Goal: Information Seeking & Learning: Learn about a topic

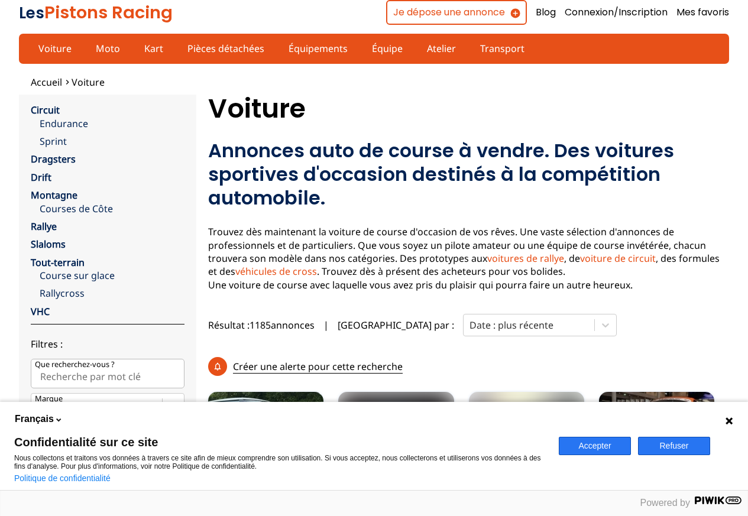
scroll to position [236, 0]
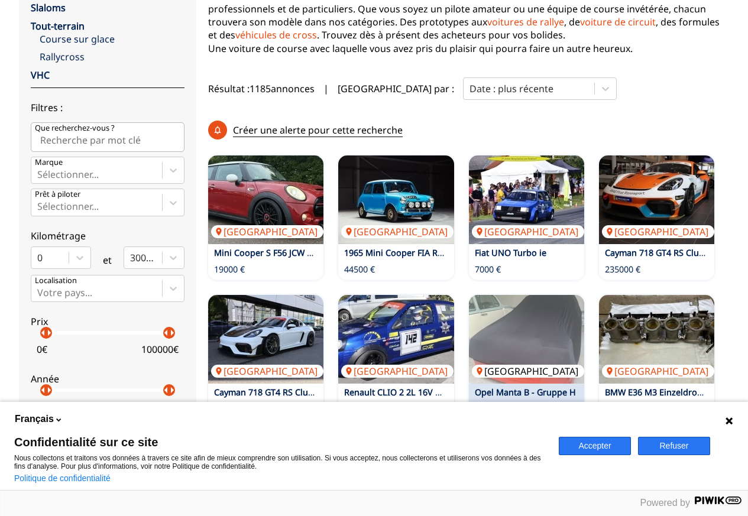
click at [523, 326] on img at bounding box center [526, 339] width 115 height 89
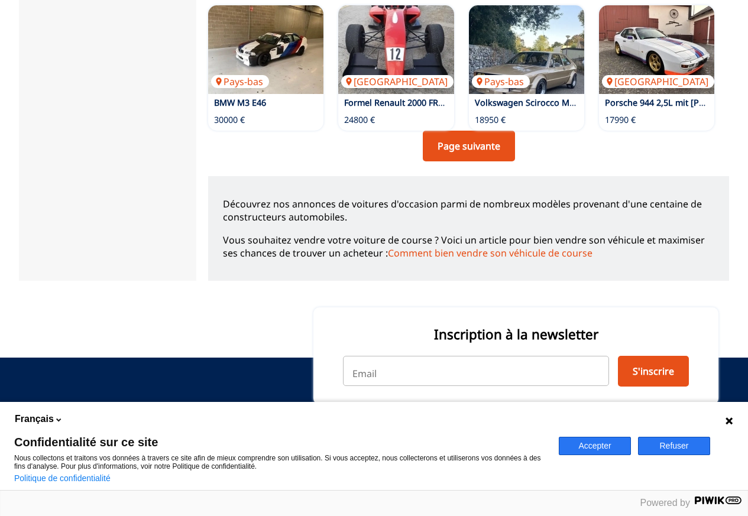
scroll to position [1014, 0]
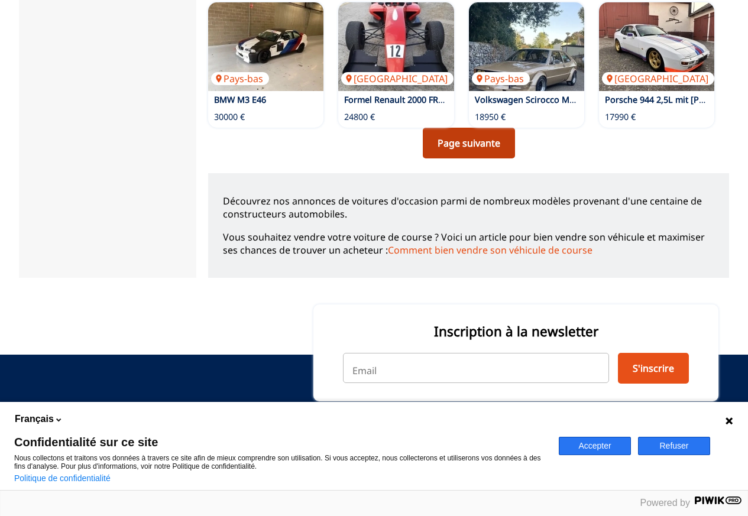
click at [447, 128] on link "Page suivante" at bounding box center [469, 143] width 92 height 31
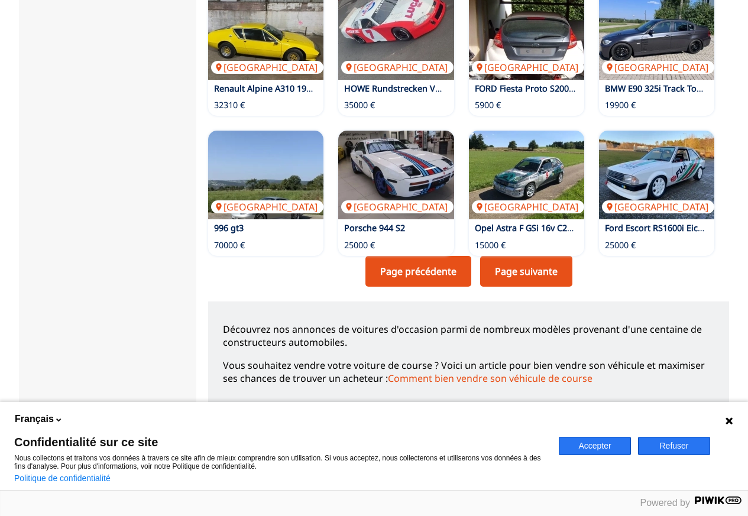
scroll to position [887, 0]
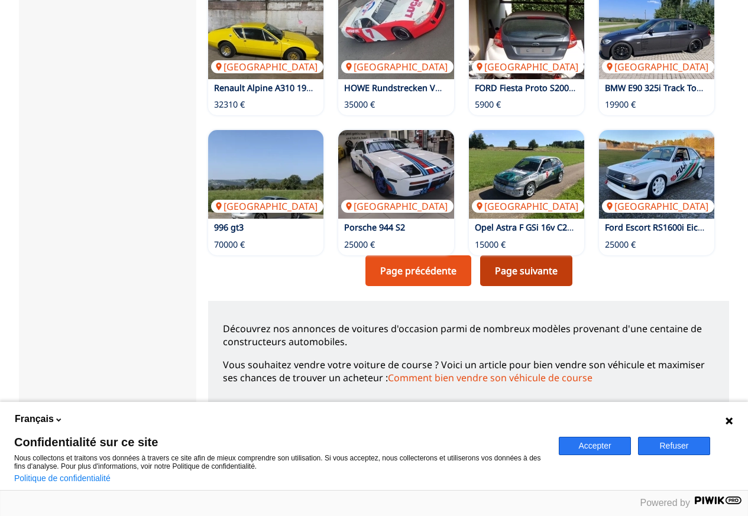
click at [530, 255] on link "Page suivante" at bounding box center [526, 270] width 92 height 31
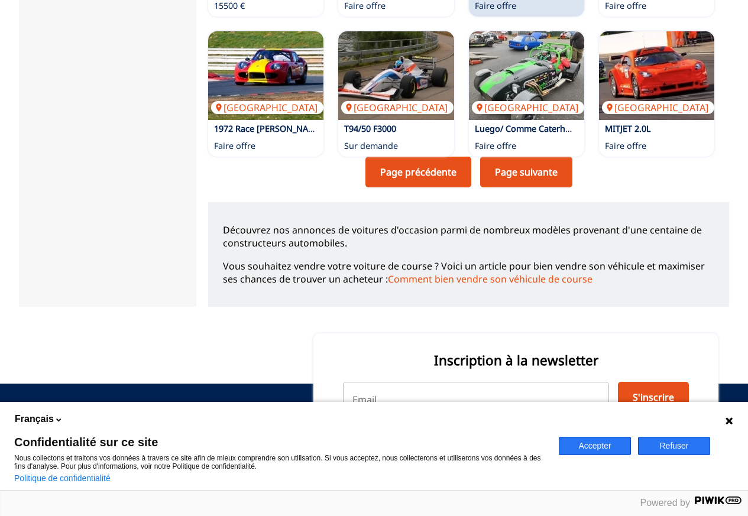
scroll to position [1005, 0]
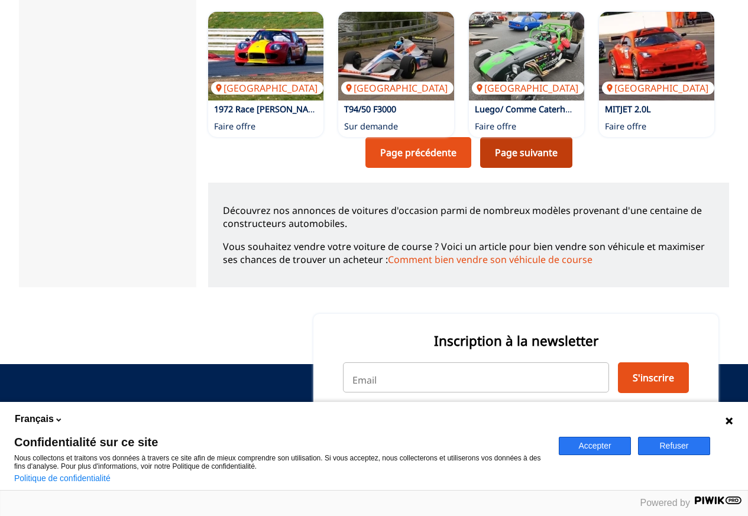
click at [543, 137] on link "Page suivante" at bounding box center [526, 152] width 92 height 31
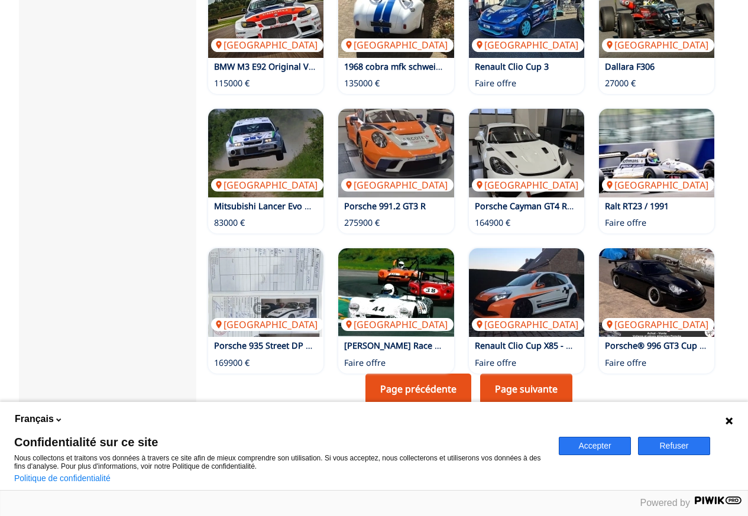
scroll to position [946, 0]
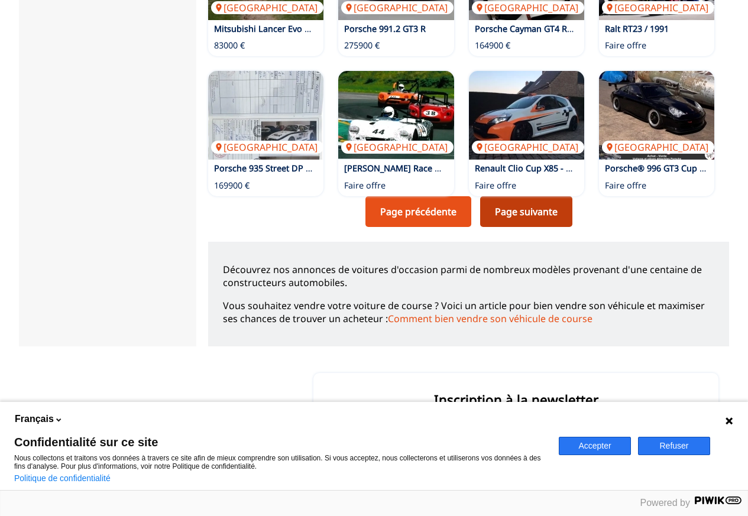
click at [537, 196] on link "Page suivante" at bounding box center [526, 211] width 92 height 31
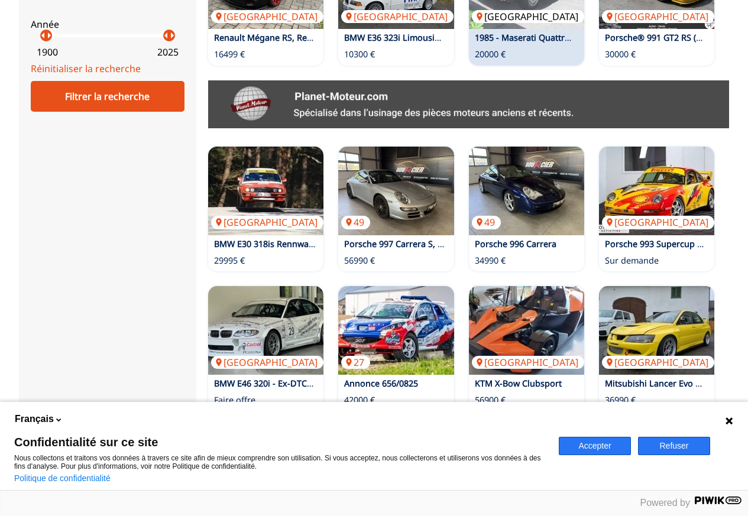
scroll to position [828, 0]
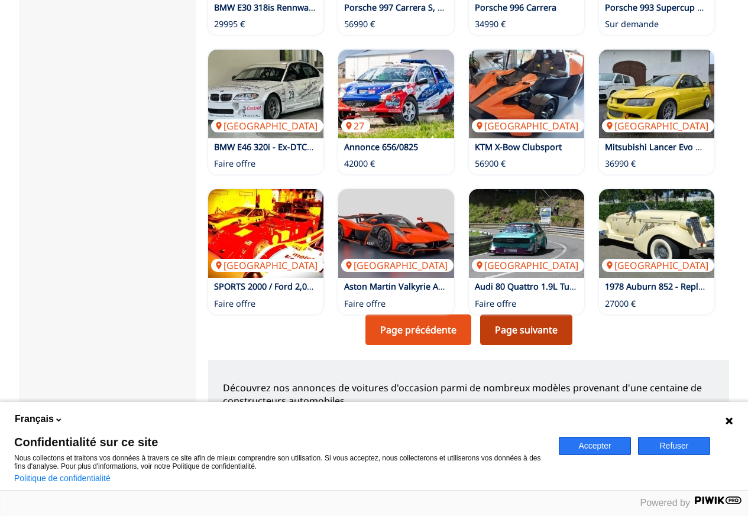
click at [514, 314] on link "Page suivante" at bounding box center [526, 329] width 92 height 31
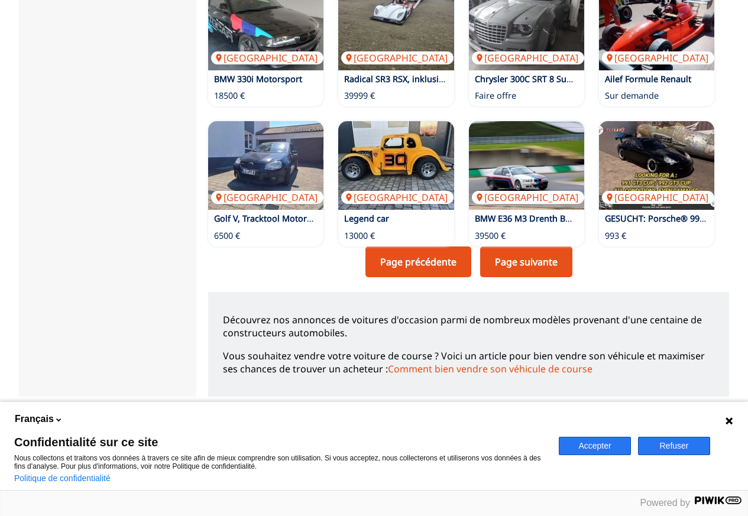
scroll to position [896, 0]
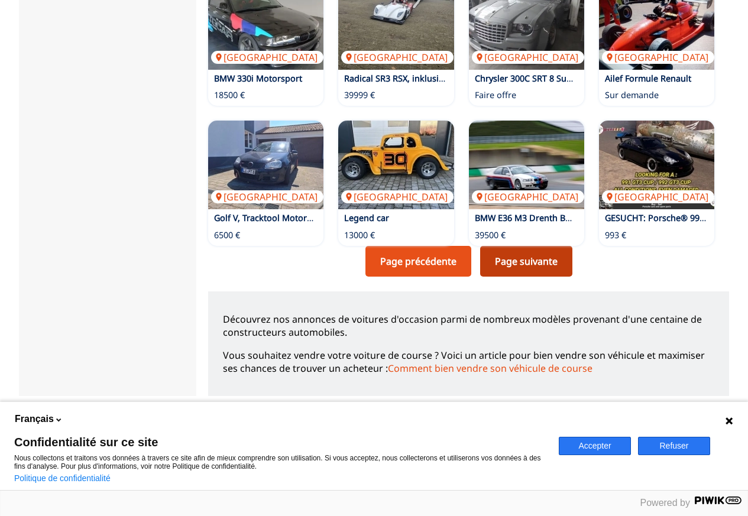
click at [538, 246] on link "Page suivante" at bounding box center [526, 261] width 92 height 31
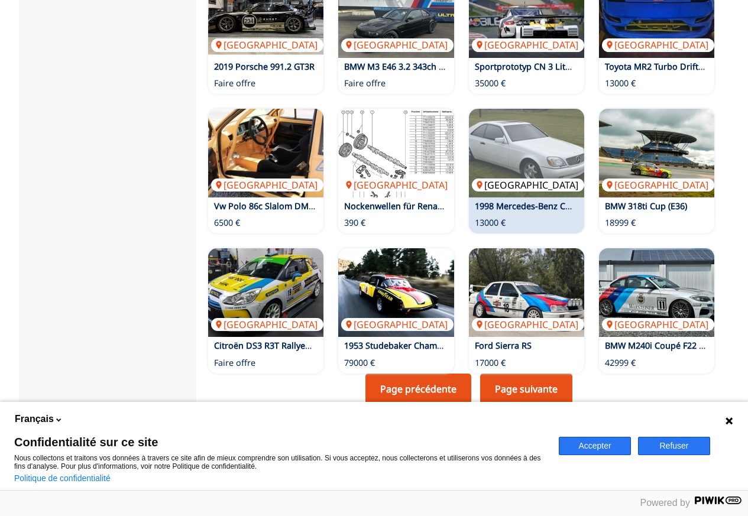
scroll to position [887, 0]
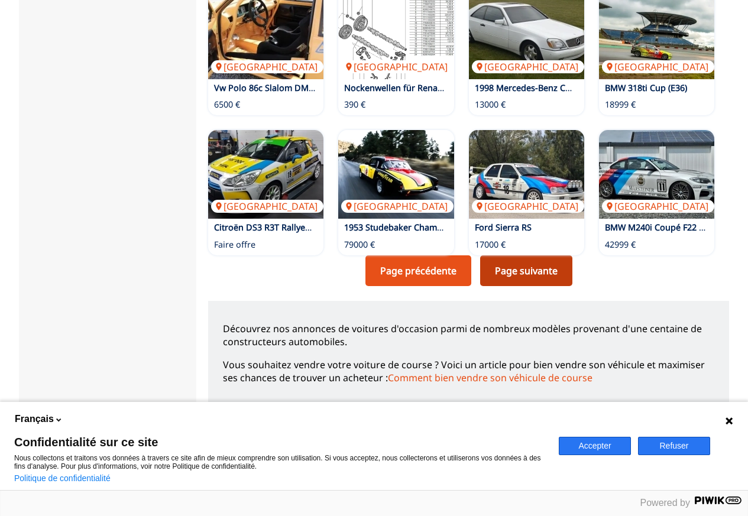
click at [528, 255] on link "Page suivante" at bounding box center [526, 270] width 92 height 31
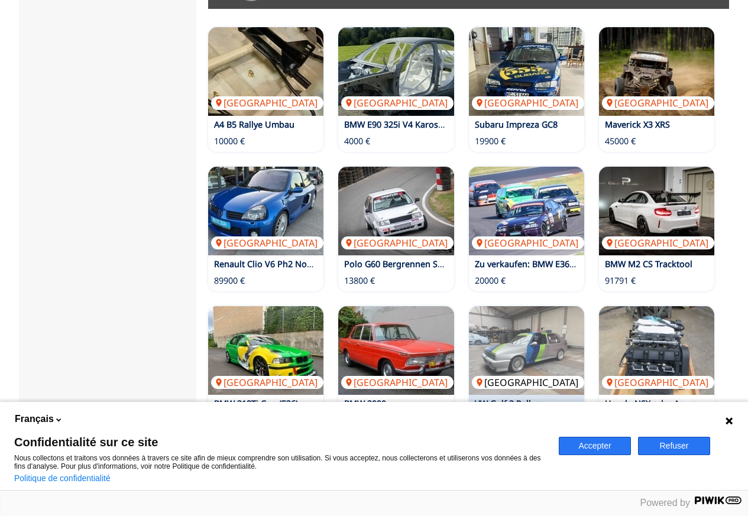
scroll to position [768, 0]
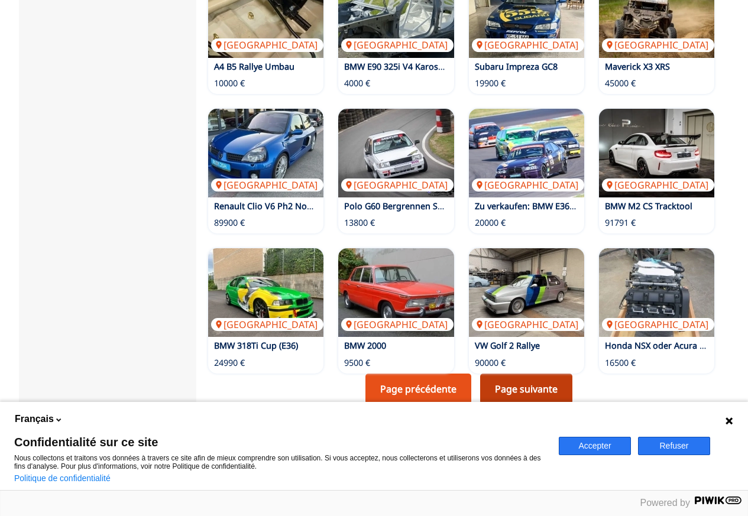
click at [537, 374] on link "Page suivante" at bounding box center [526, 389] width 92 height 31
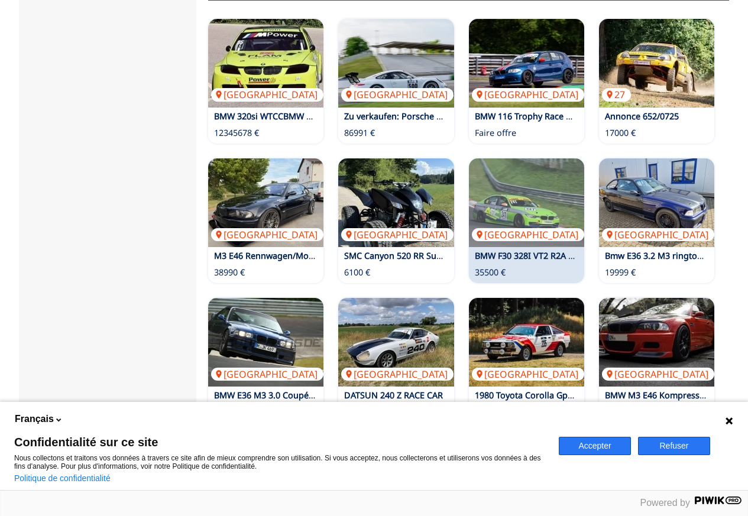
scroll to position [768, 0]
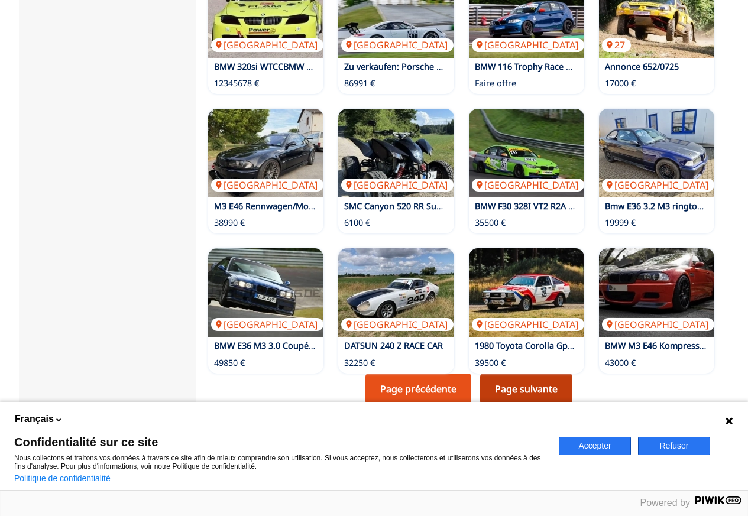
click at [540, 374] on link "Page suivante" at bounding box center [526, 389] width 92 height 31
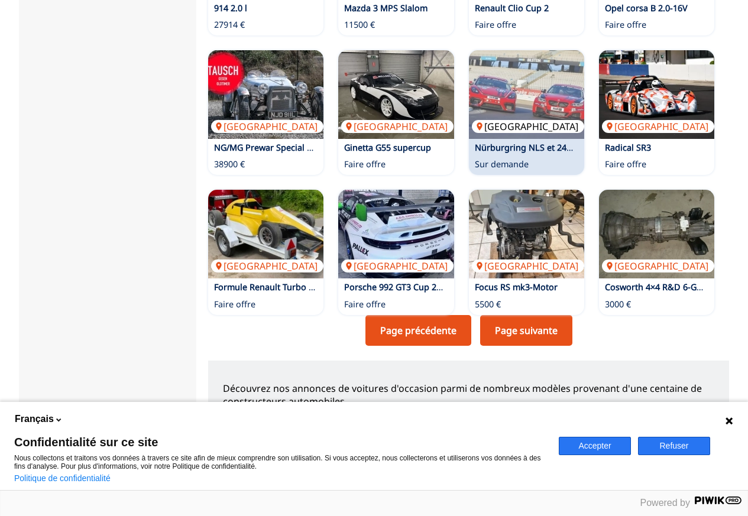
scroll to position [828, 0]
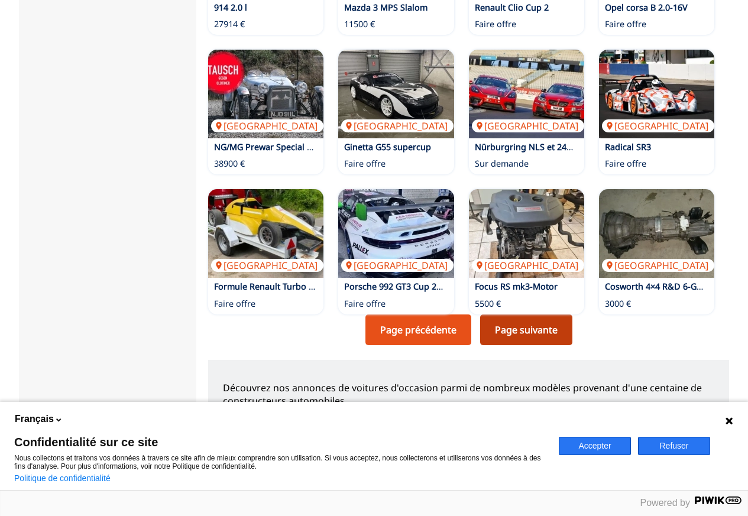
click at [541, 314] on link "Page suivante" at bounding box center [526, 329] width 92 height 31
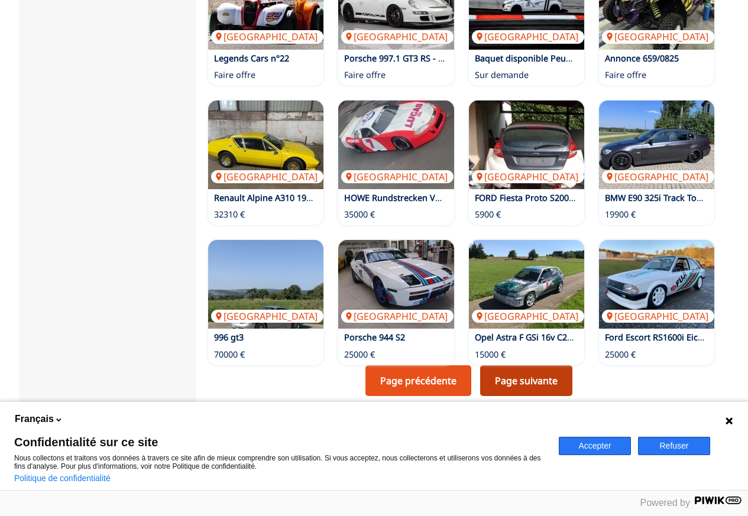
scroll to position [896, 0]
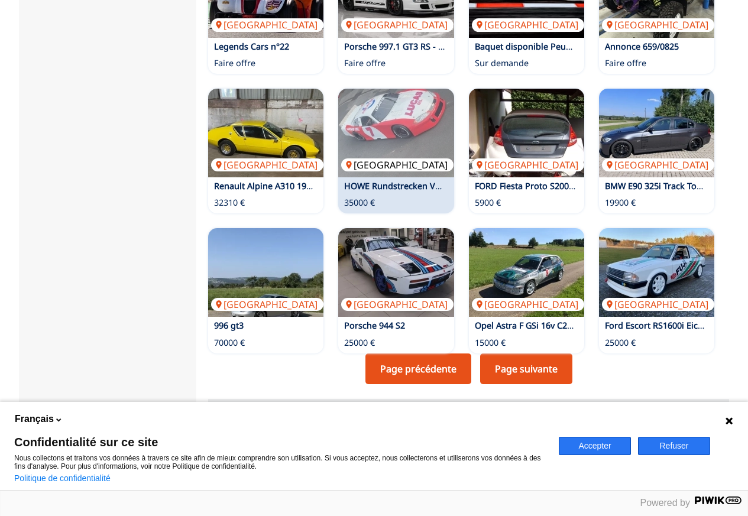
scroll to position [768, 0]
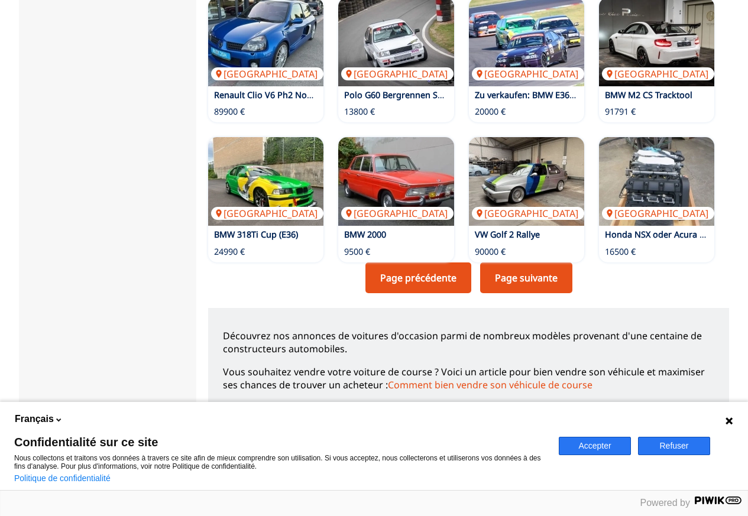
scroll to position [887, 0]
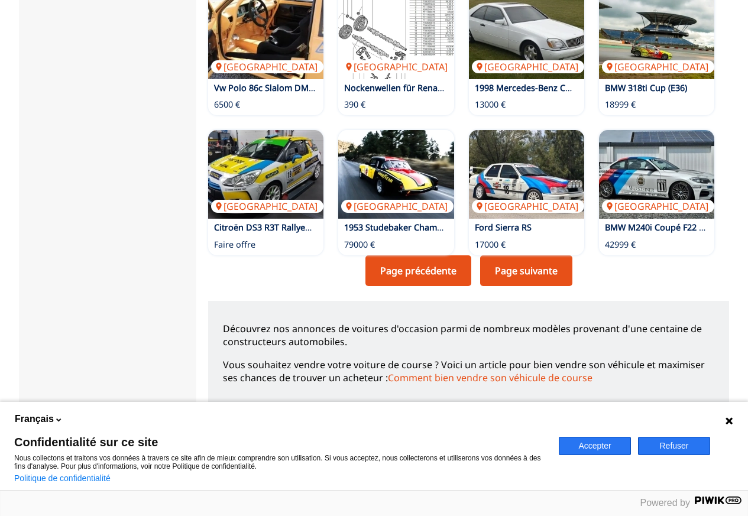
scroll to position [896, 0]
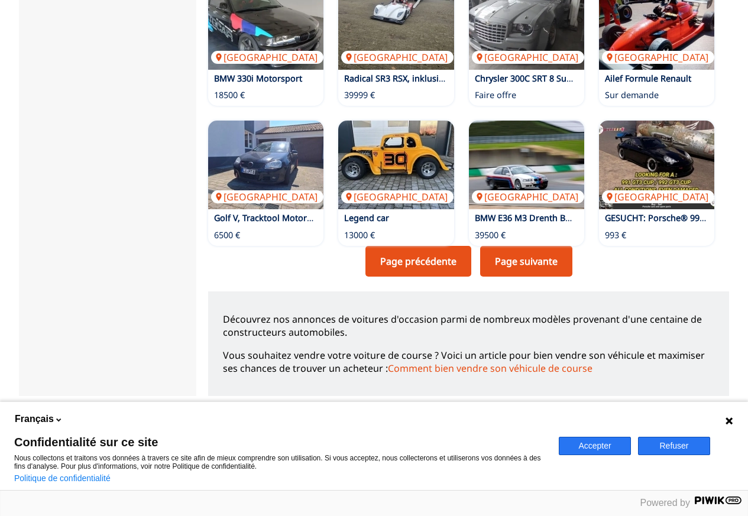
scroll to position [828, 0]
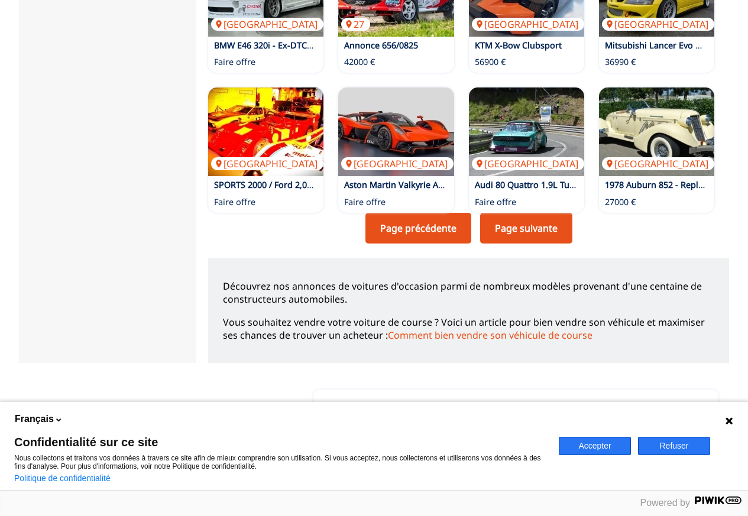
scroll to position [946, 0]
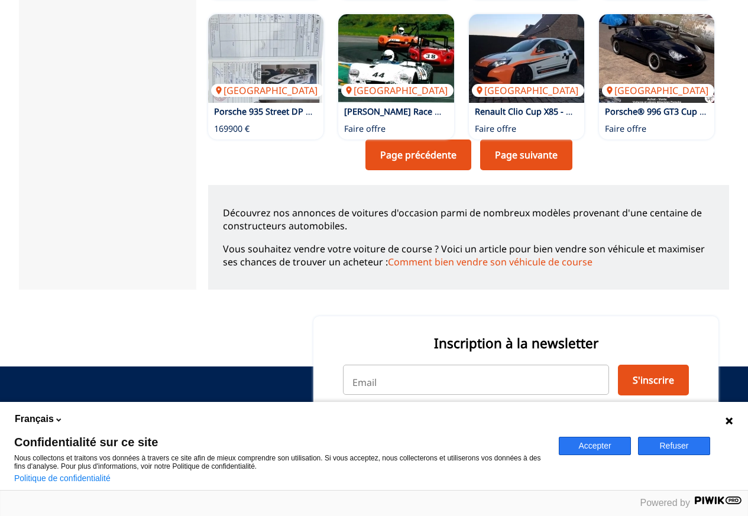
scroll to position [1005, 0]
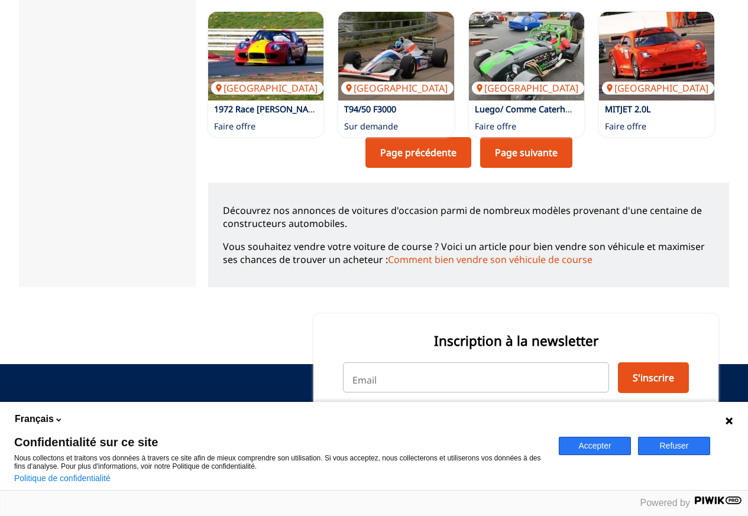
scroll to position [887, 0]
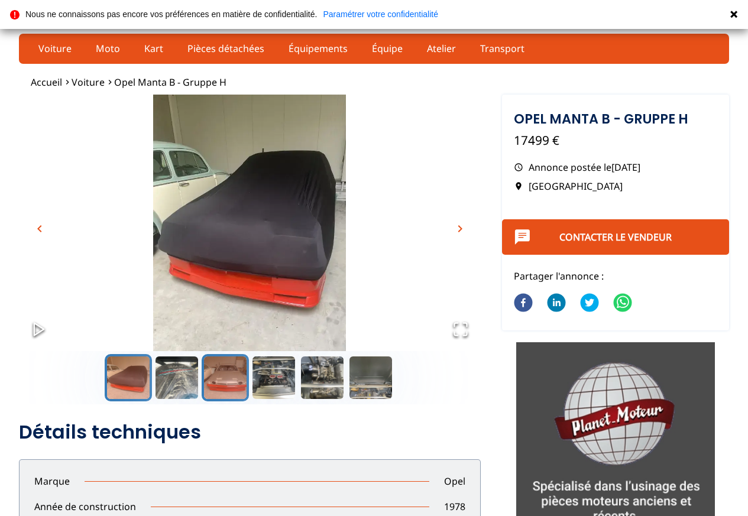
click at [217, 372] on button "Go to Slide 3" at bounding box center [225, 377] width 47 height 47
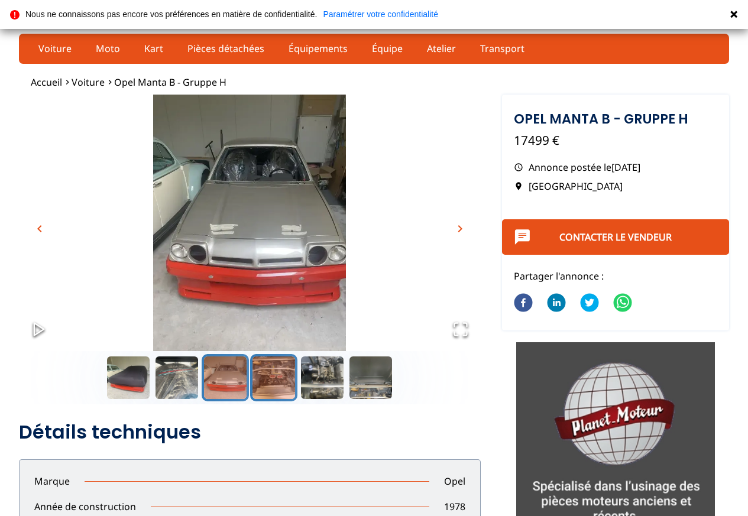
click at [275, 383] on button "Go to Slide 4" at bounding box center [273, 377] width 47 height 47
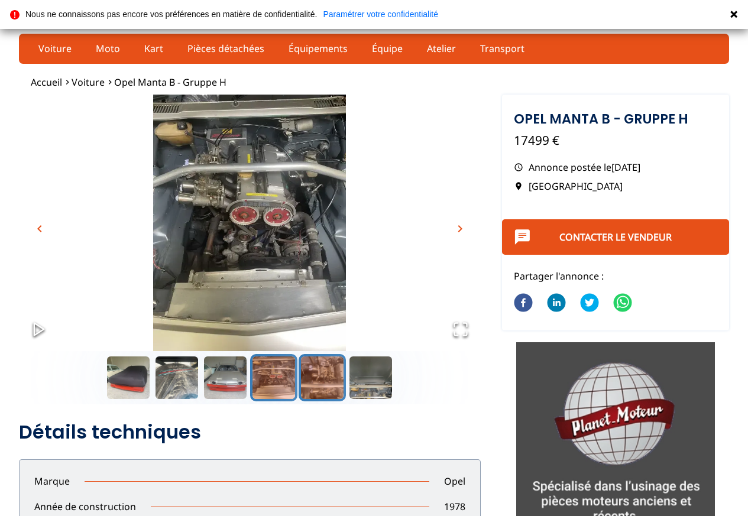
click at [323, 382] on button "Go to Slide 5" at bounding box center [322, 377] width 47 height 47
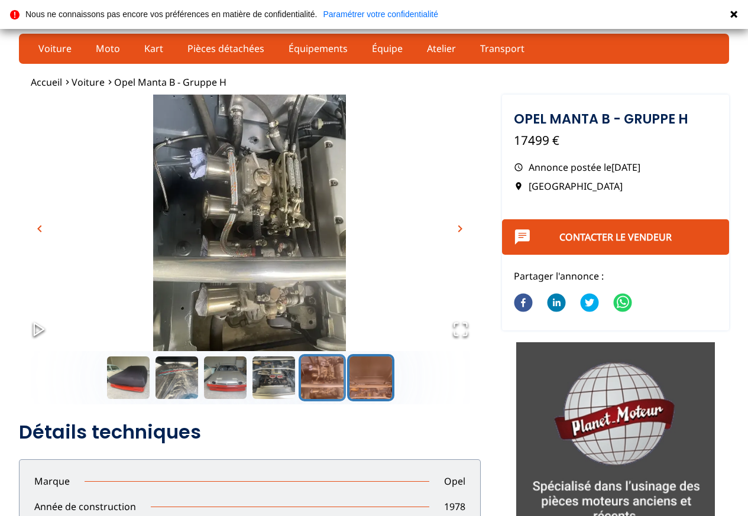
click at [359, 385] on button "Go to Slide 6" at bounding box center [370, 377] width 47 height 47
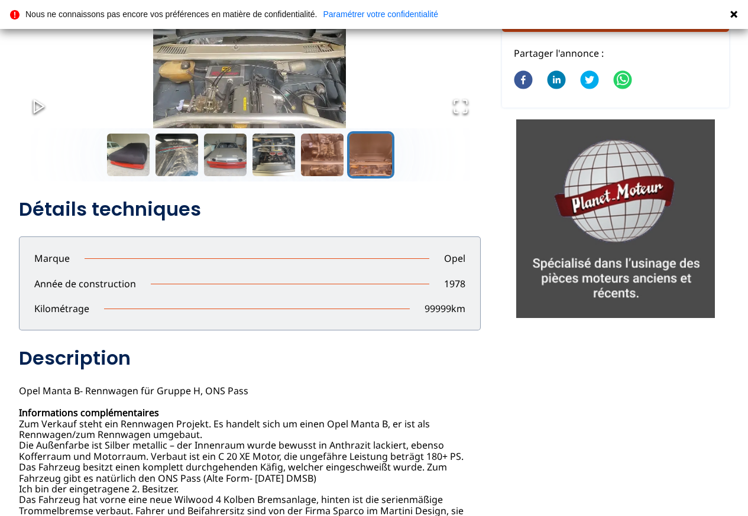
scroll to position [59, 0]
